Goal: Task Accomplishment & Management: Complete application form

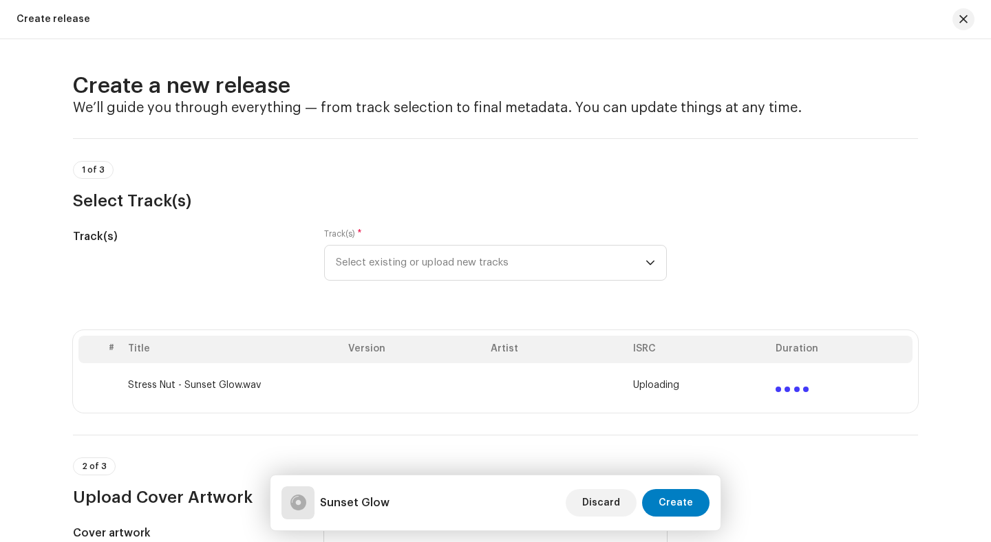
scroll to position [1034, 0]
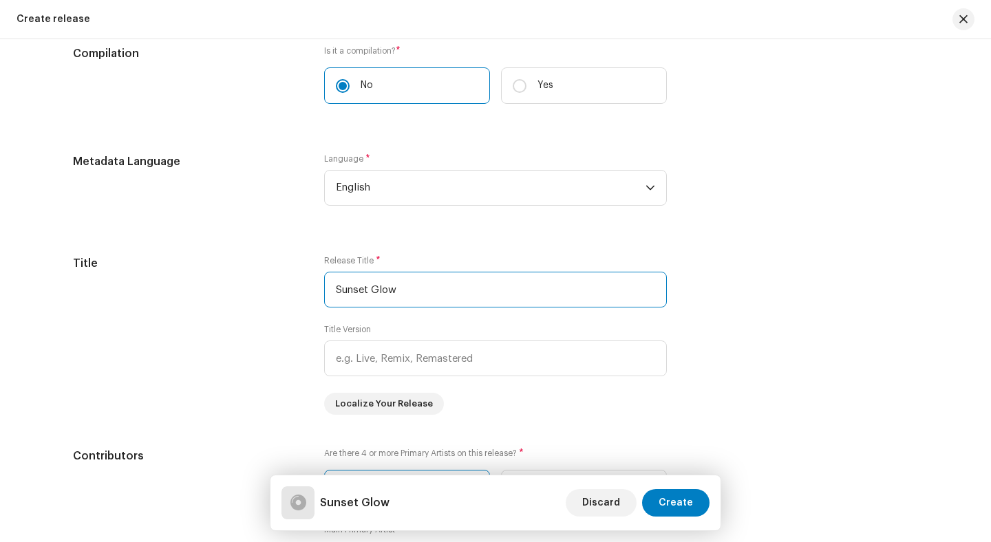
type input "Sunset Glow"
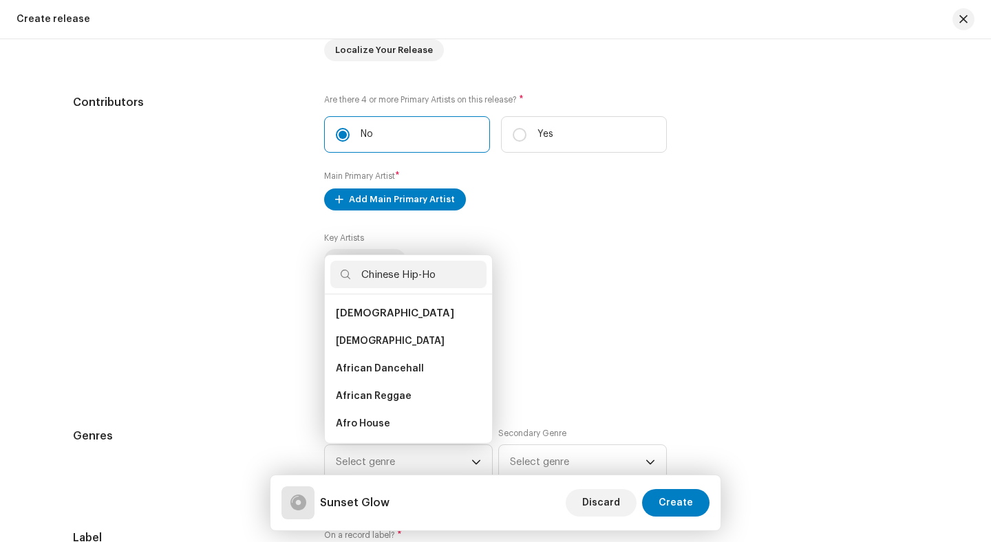
type input "Chinese Hip-Hop"
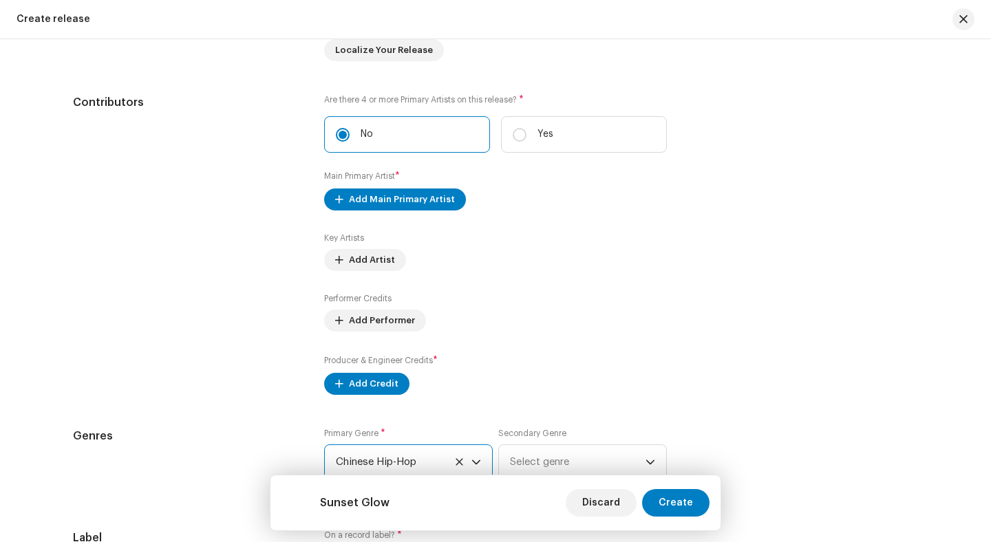
radio input "true"
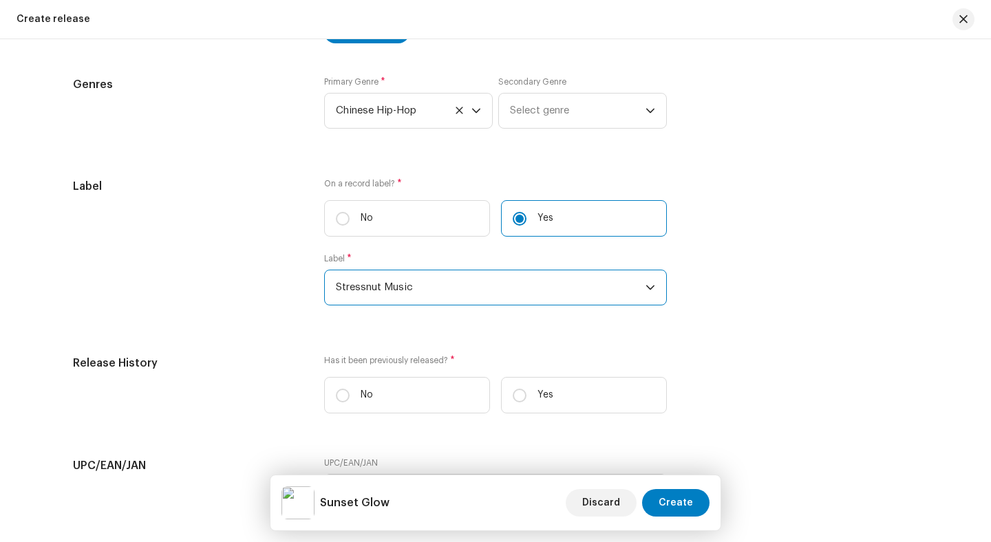
radio input "true"
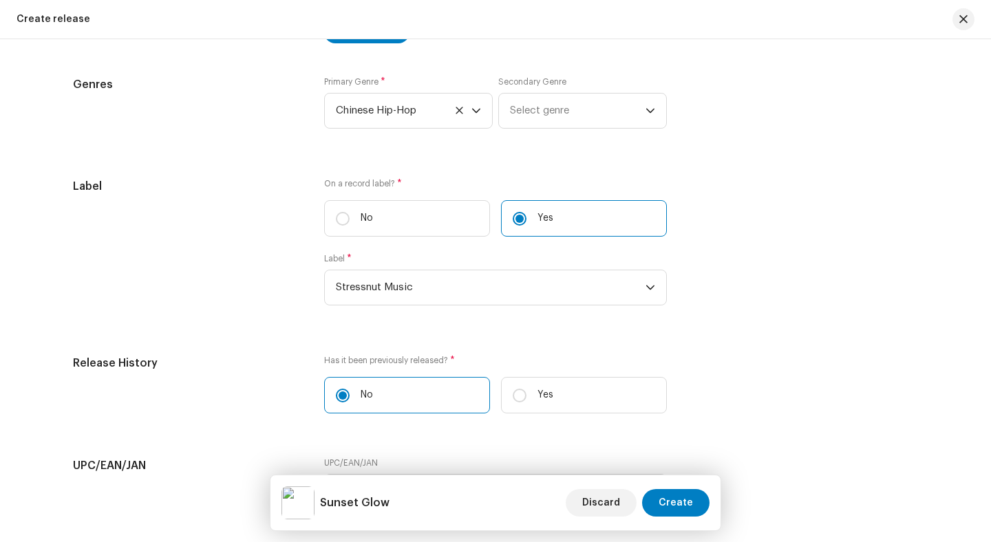
scroll to position [2133, 0]
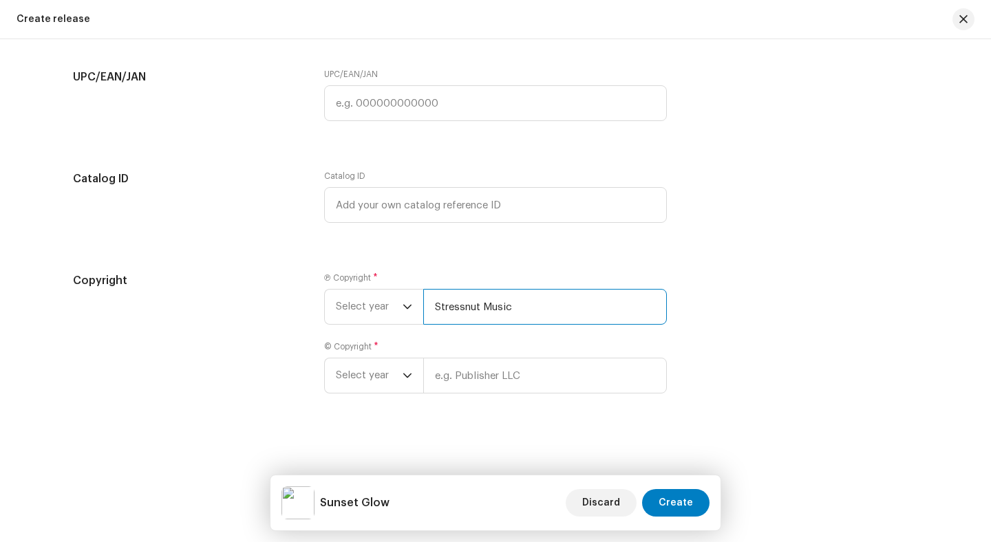
type input "Stressnut Music"
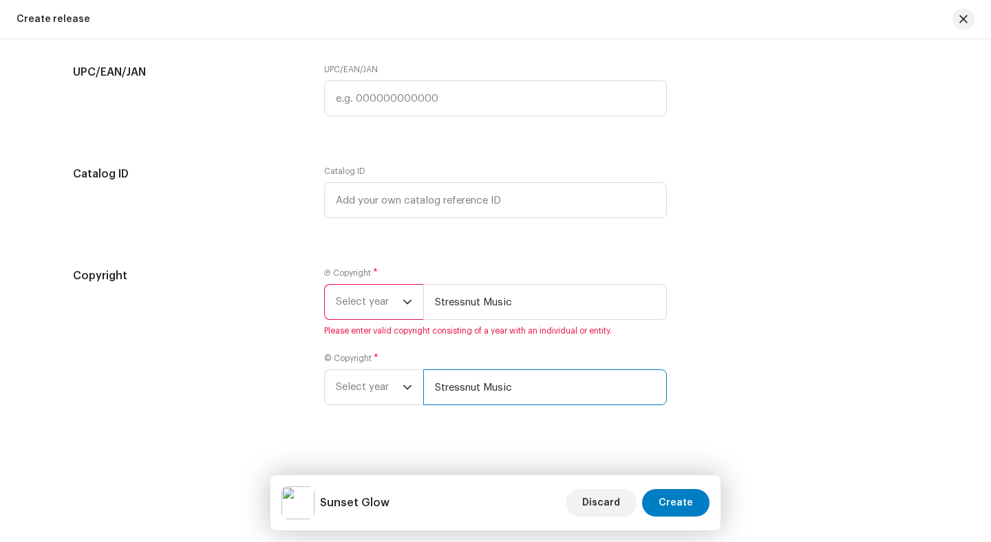
type input "Stressnut Music"
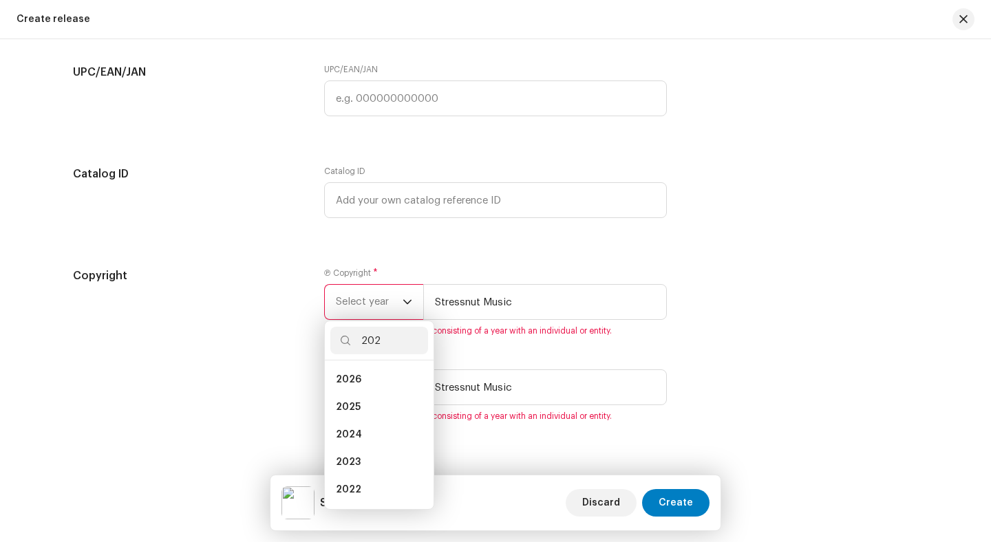
type input "2025"
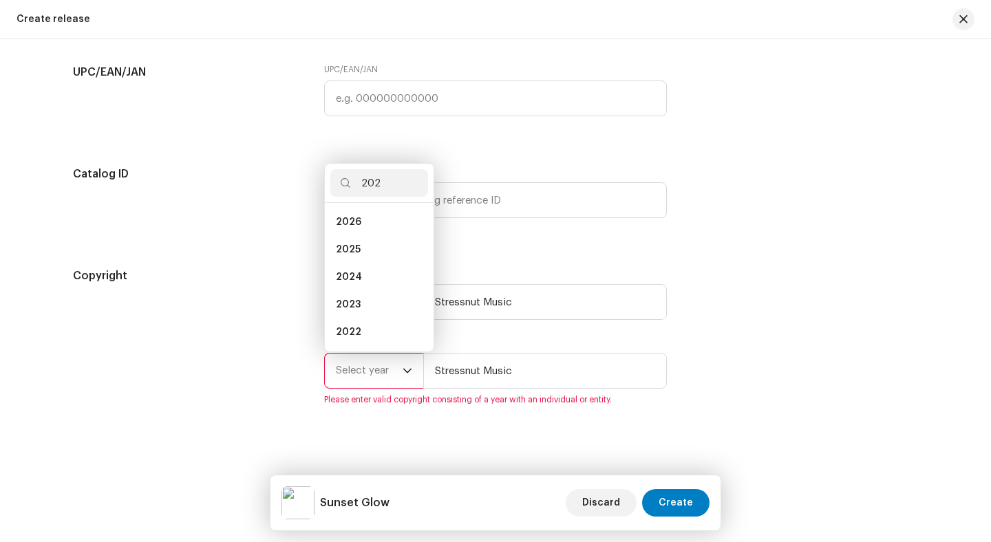
type input "2025"
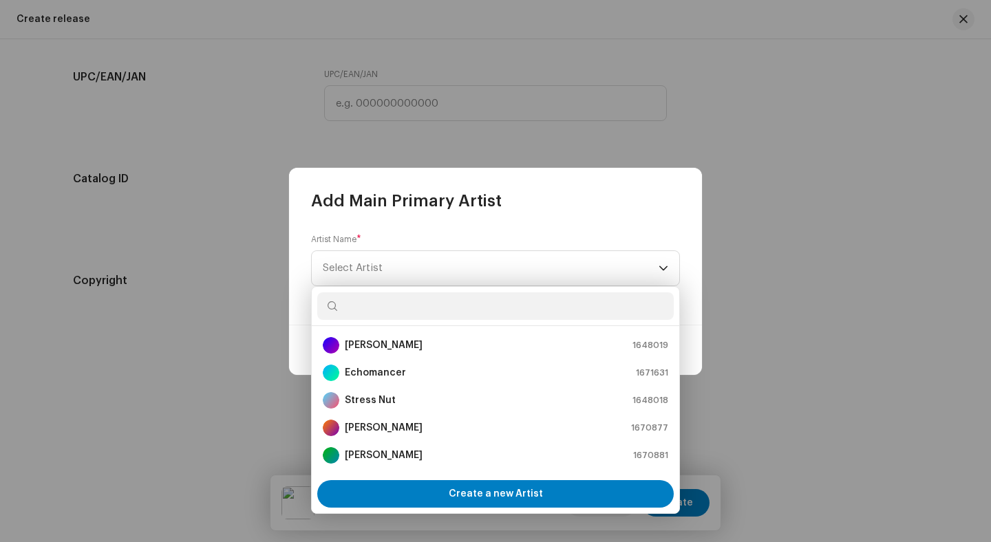
scroll to position [2188, 0]
type input "Stress Nut"
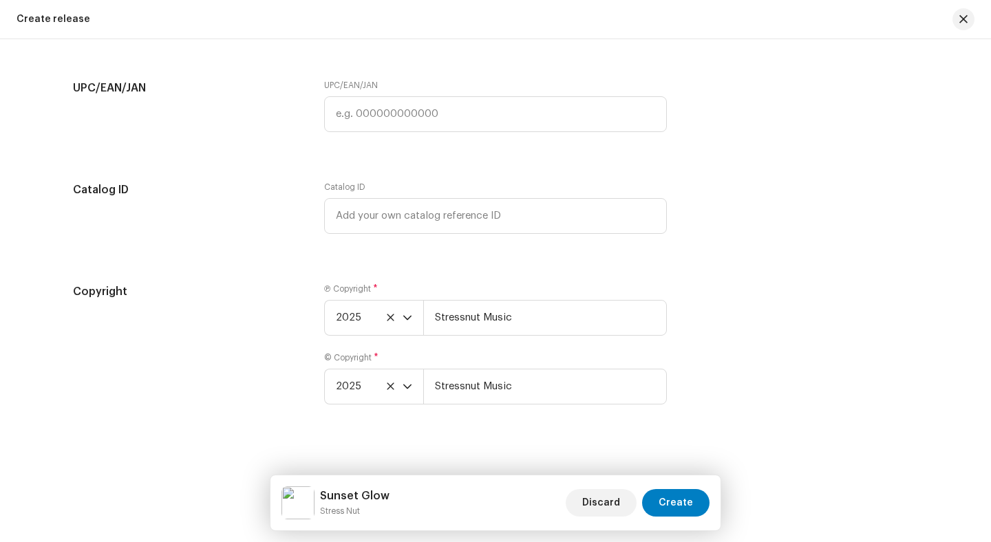
scroll to position [2203, 0]
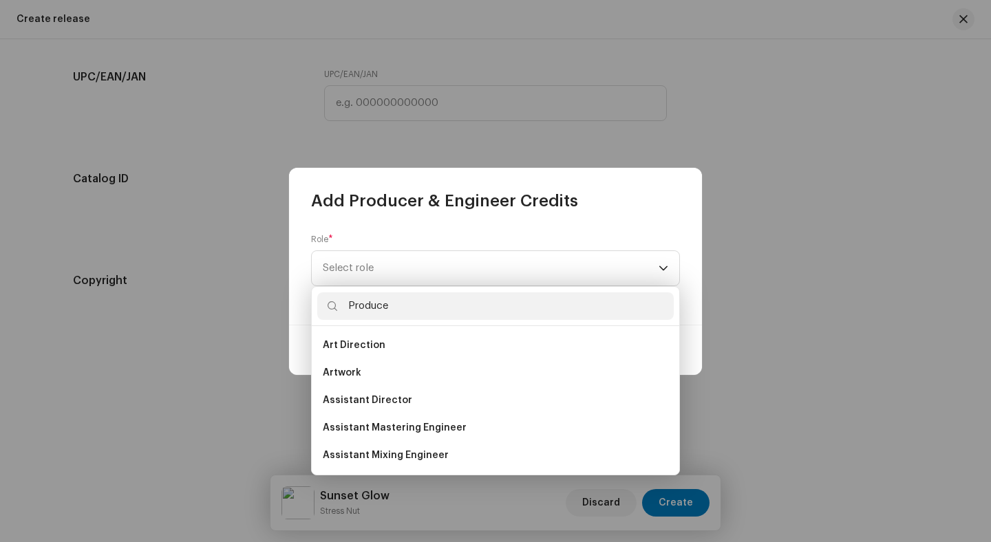
type input "Producer"
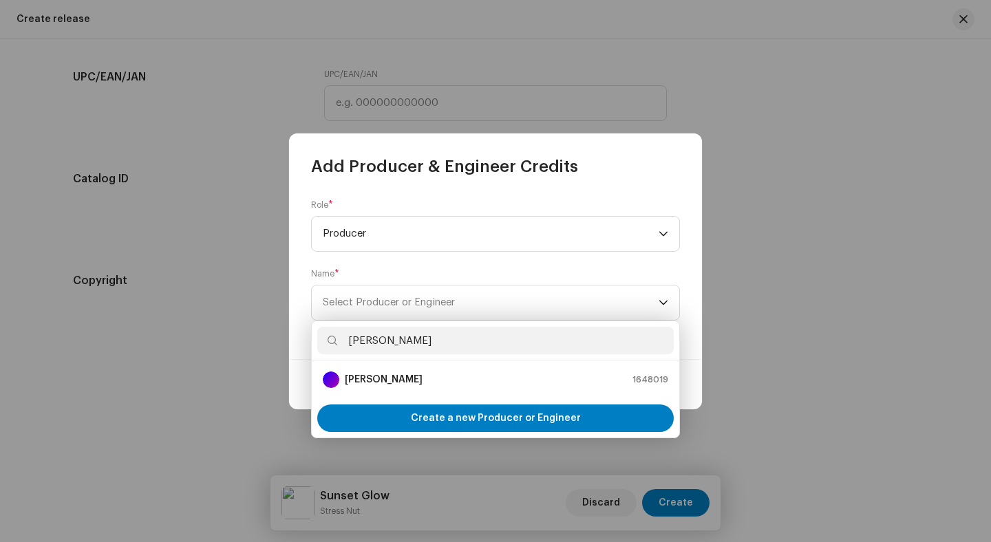
type input "[PERSON_NAME]"
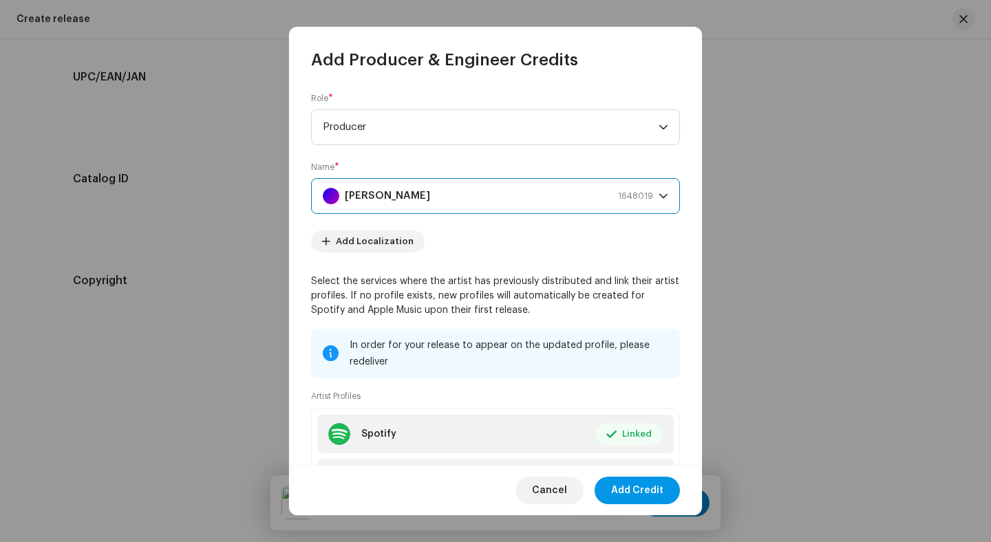
click at [638, 490] on span "Add Credit" at bounding box center [637, 491] width 52 height 28
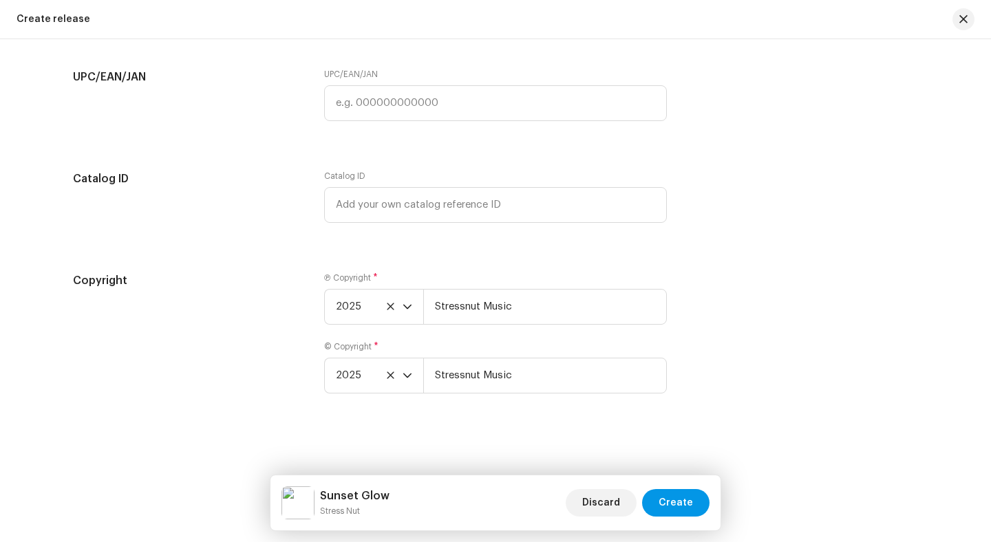
click at [677, 503] on span "Create" at bounding box center [676, 503] width 34 height 28
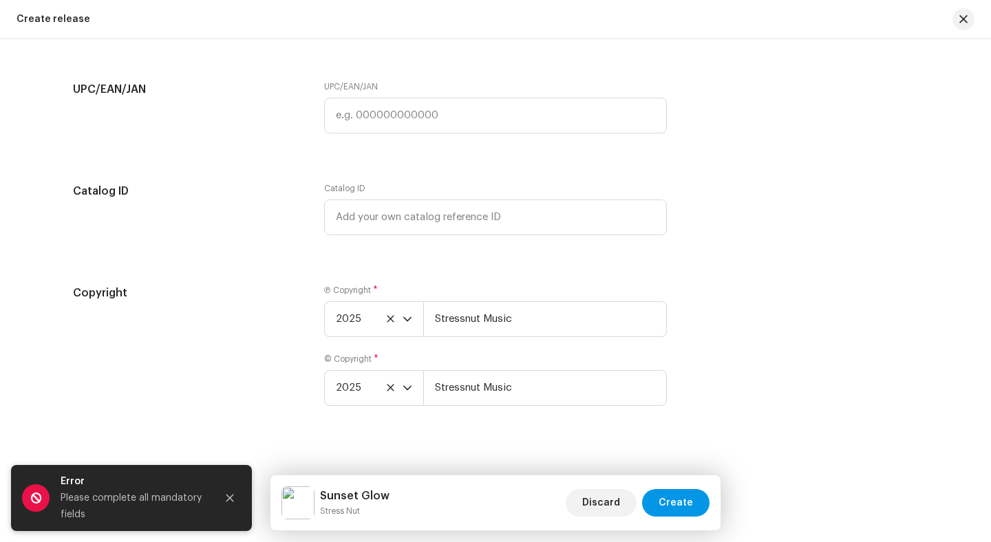
scroll to position [2278, 0]
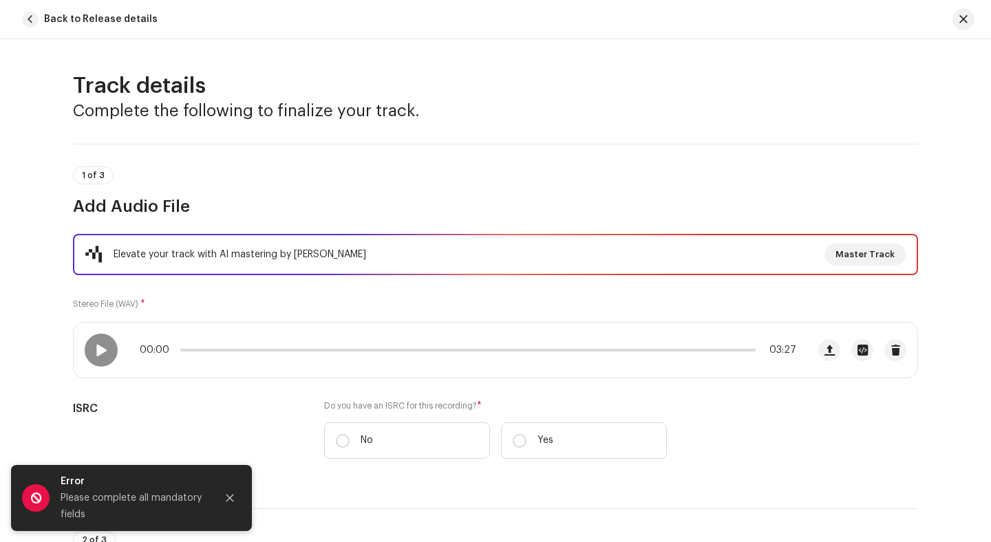
radio input "true"
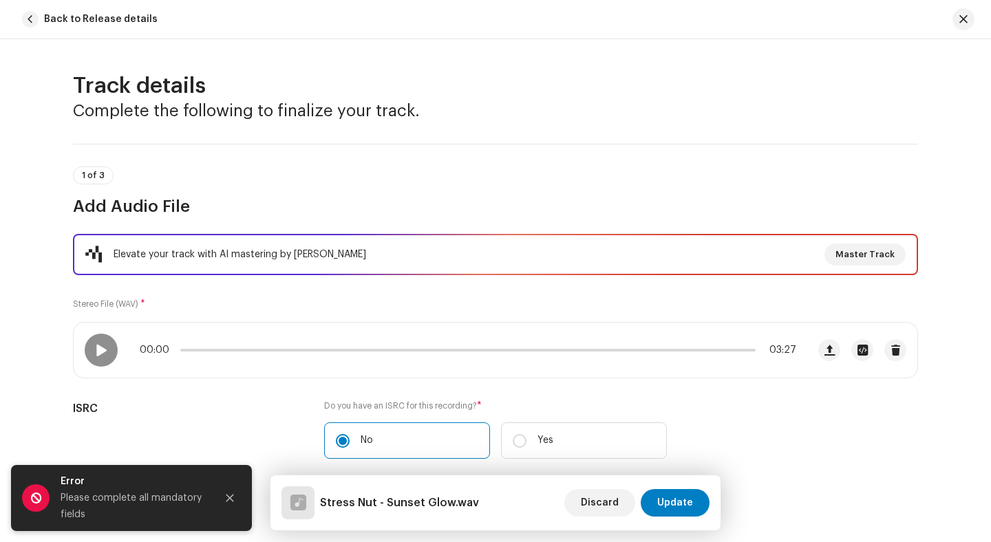
scroll to position [467, 0]
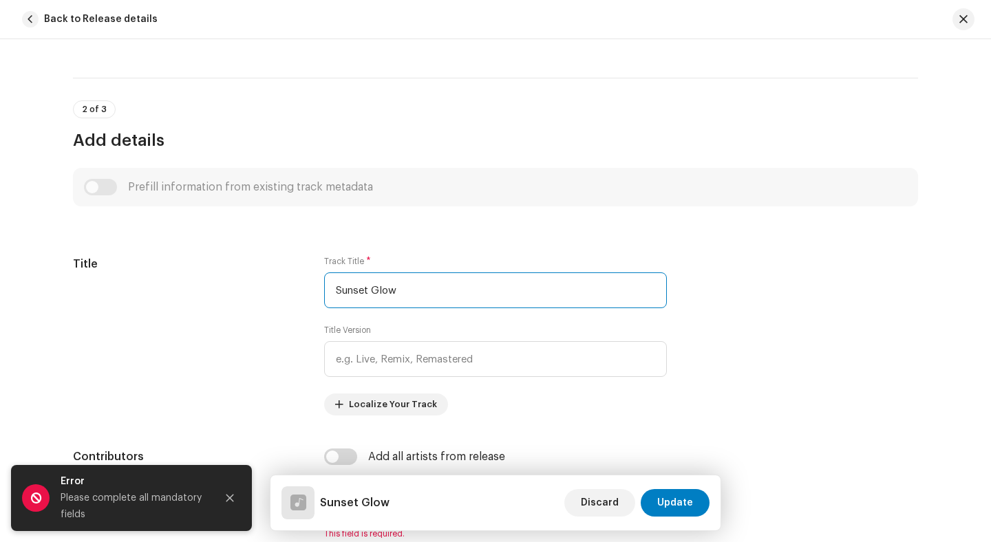
type input "Sunset Glow"
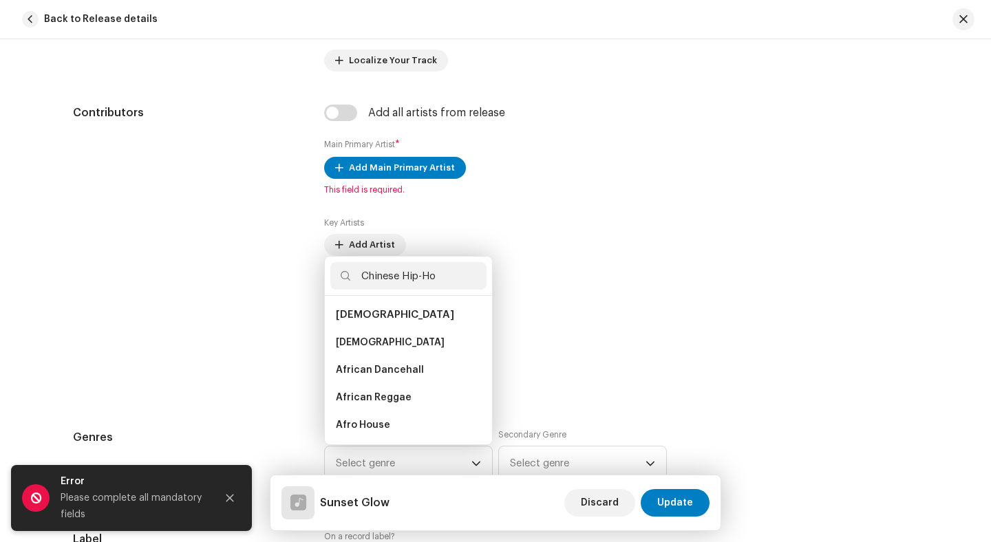
type input "Chinese Hip-Hop"
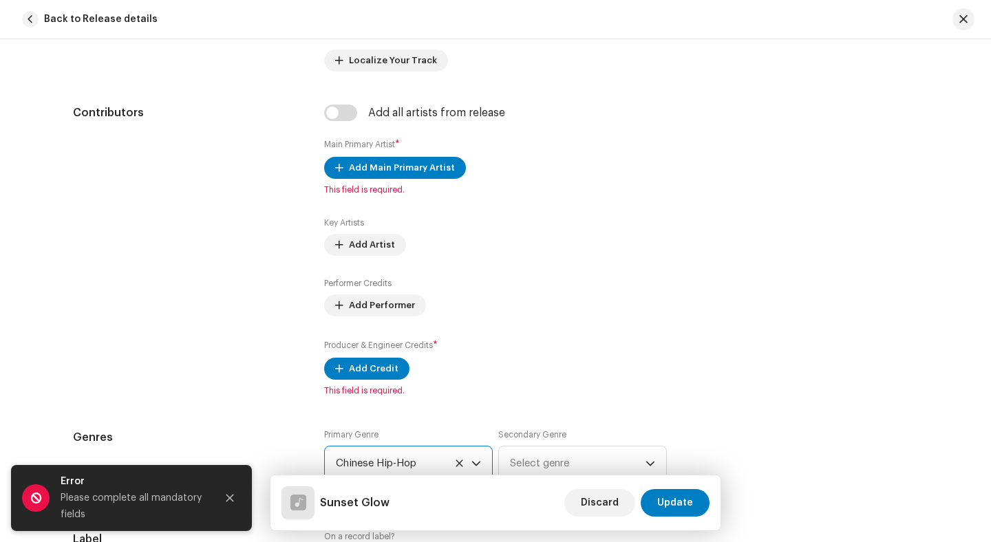
checkbox input "true"
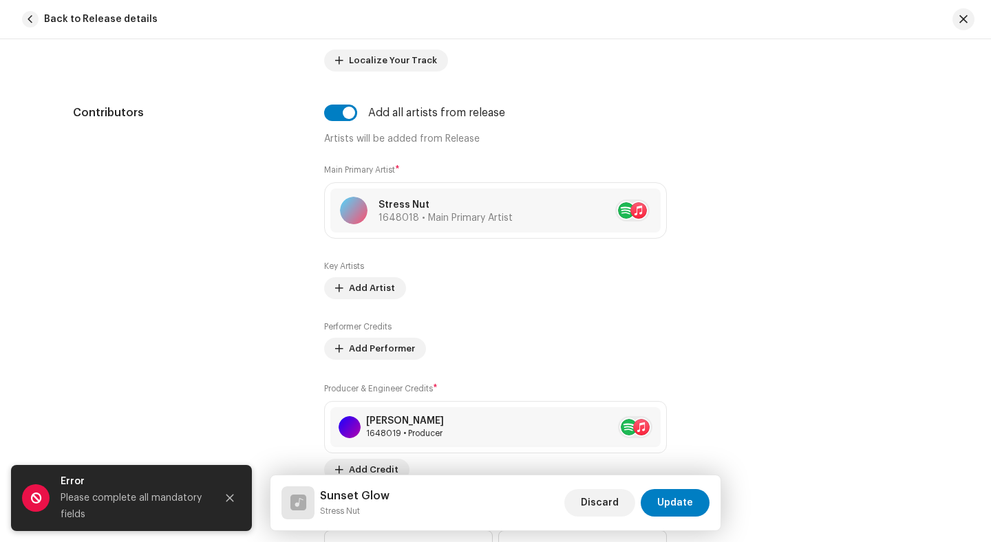
radio input "true"
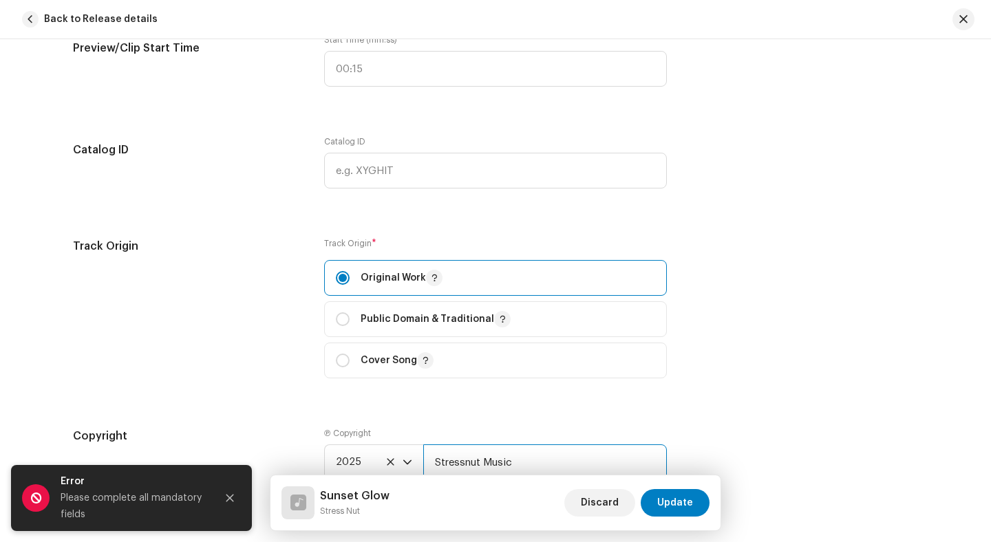
type input "Stressnut Music"
checkbox input "true"
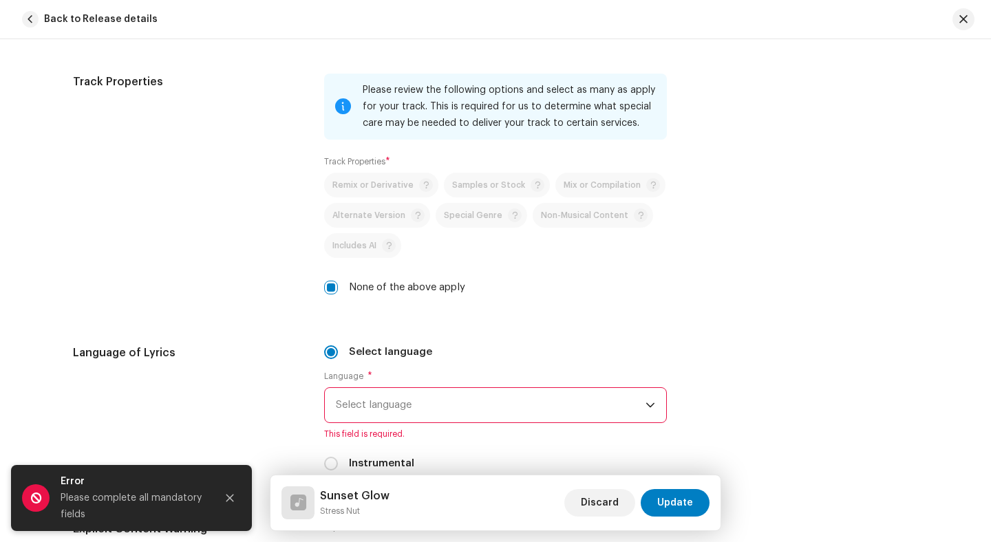
radio input "true"
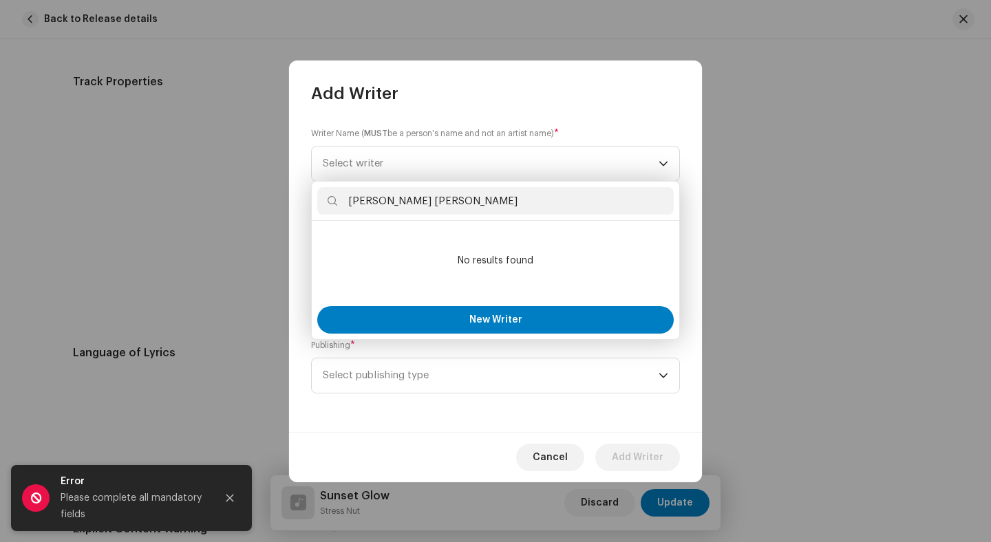
type input "[PERSON_NAME] [PERSON_NAME]"
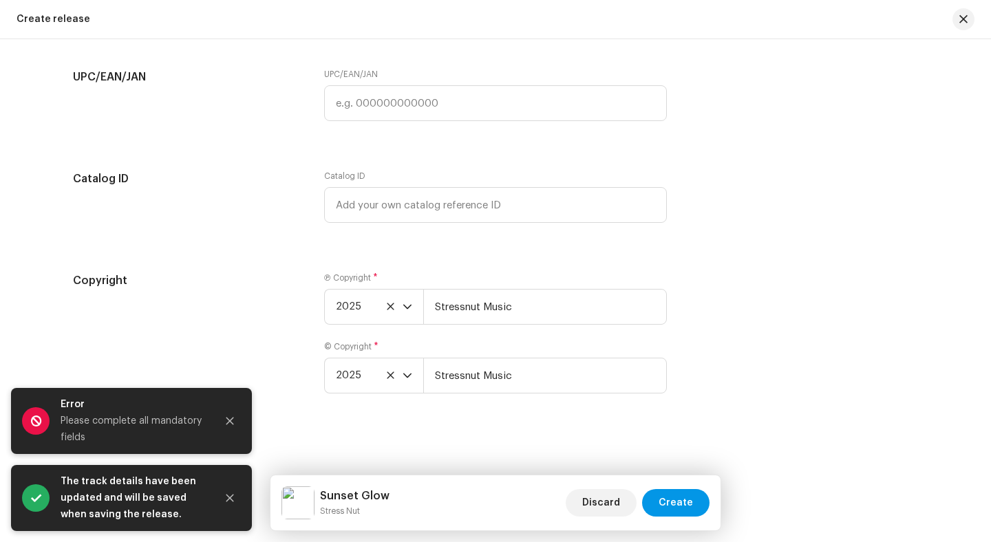
scroll to position [2278, 0]
click at [677, 503] on span "Create" at bounding box center [676, 503] width 34 height 28
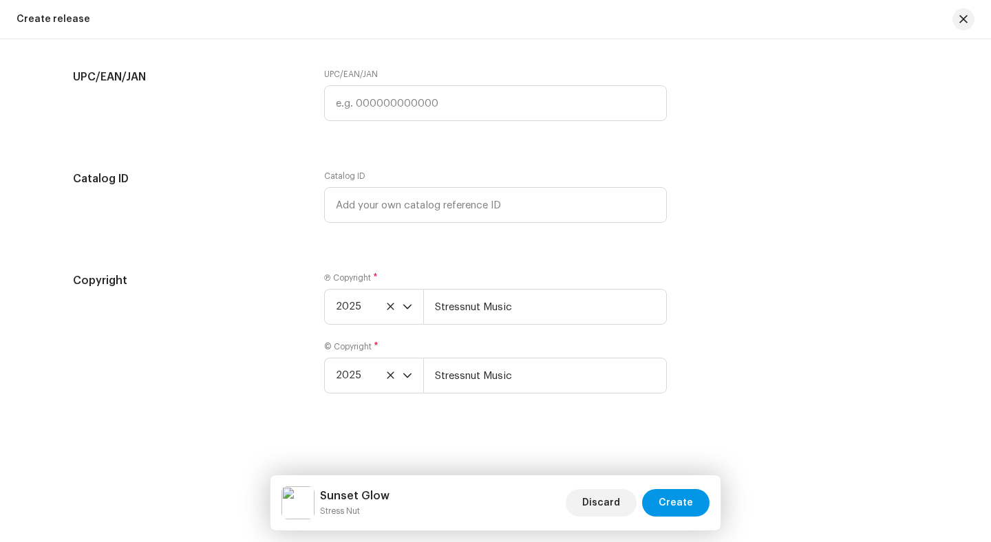
scroll to position [2261, 0]
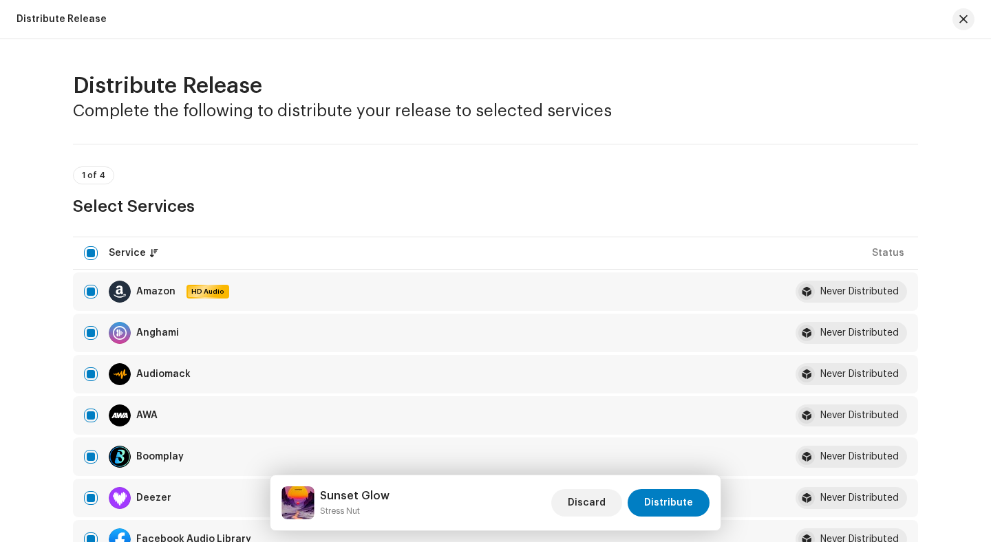
checkbox input "false"
radio input "true"
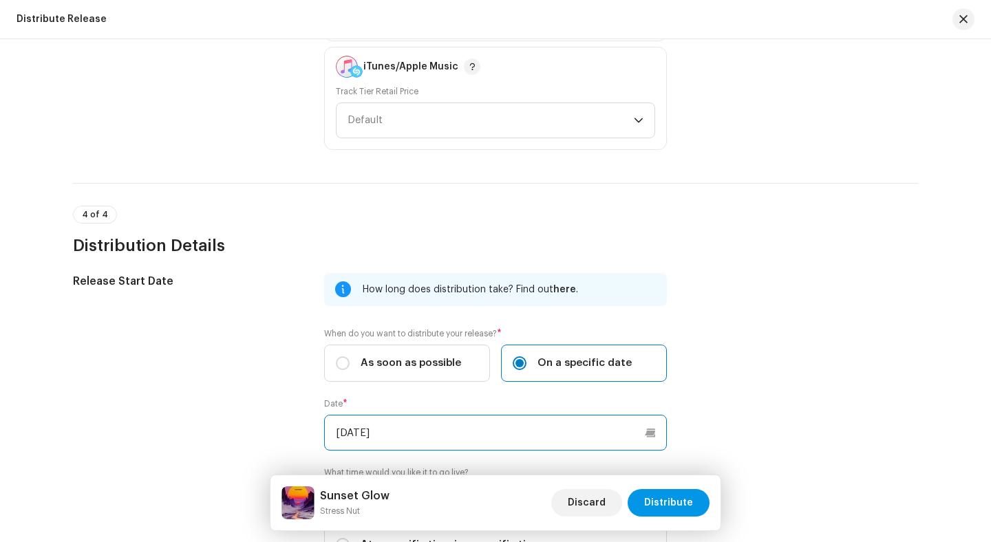
type input "[DATE]"
click at [670, 503] on span "Distribute" at bounding box center [668, 503] width 49 height 28
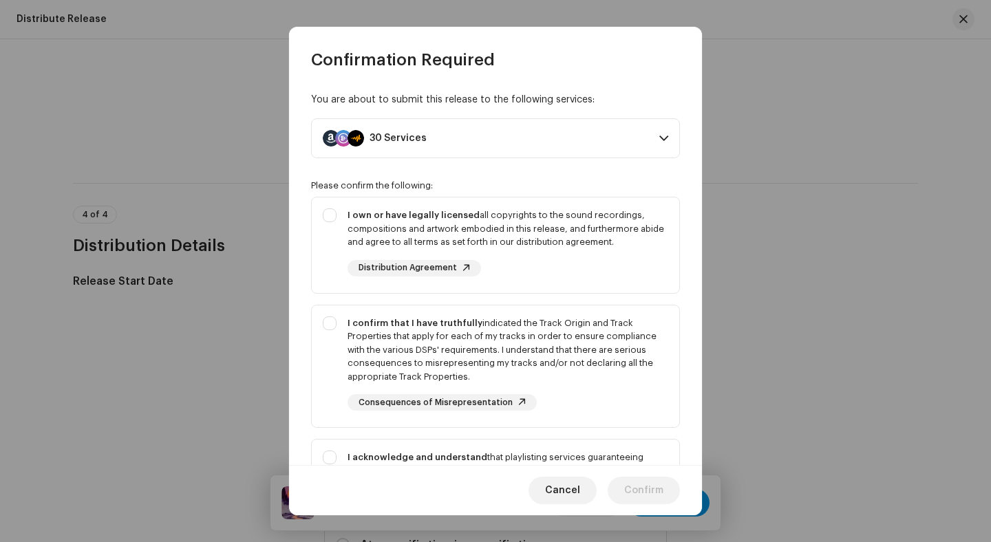
checkbox input "true"
